Goal: Task Accomplishment & Management: Manage account settings

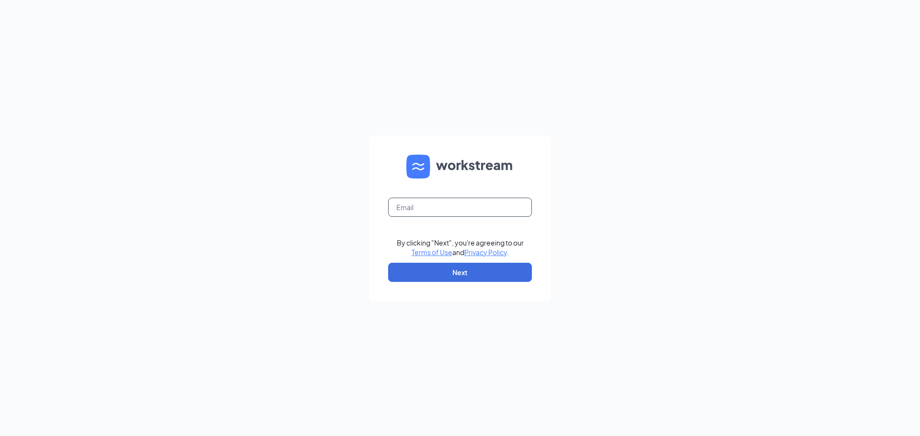
click at [413, 206] on input "text" at bounding box center [460, 207] width 144 height 19
type input "[EMAIL_ADDRESS][DOMAIN_NAME]"
click at [435, 274] on button "Next" at bounding box center [460, 272] width 144 height 19
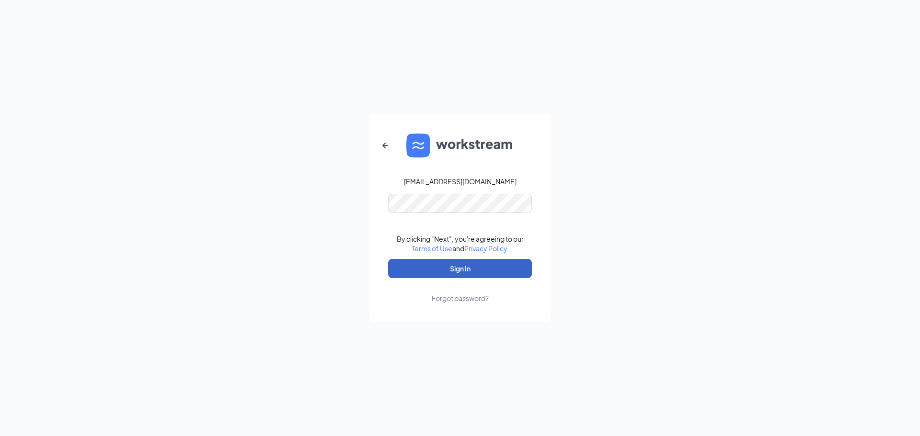
click at [445, 274] on button "Sign In" at bounding box center [460, 268] width 144 height 19
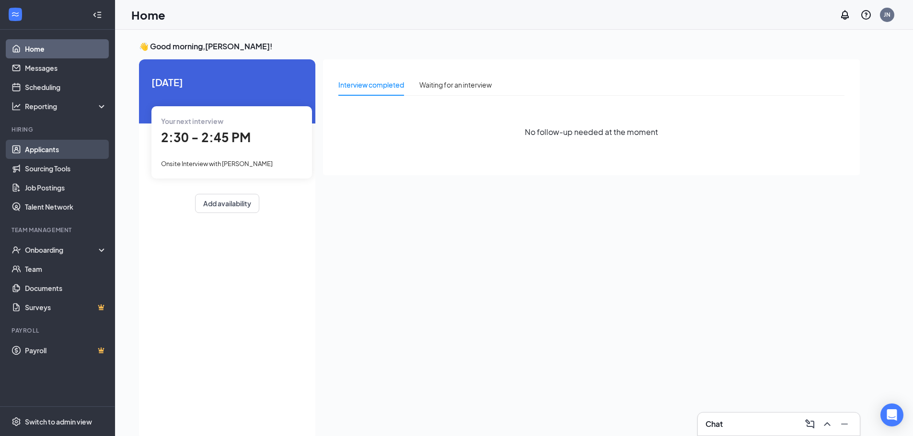
click at [36, 148] on link "Applicants" at bounding box center [66, 149] width 82 height 19
